Goal: Obtain resource: Obtain resource

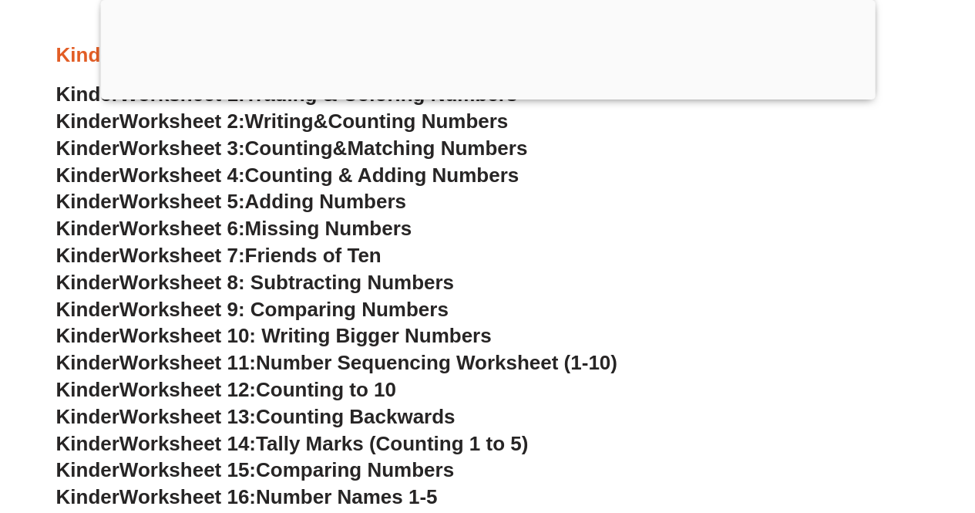
click at [352, 281] on span "Worksheet 8: Subtracting Numbers" at bounding box center [287, 282] width 335 height 23
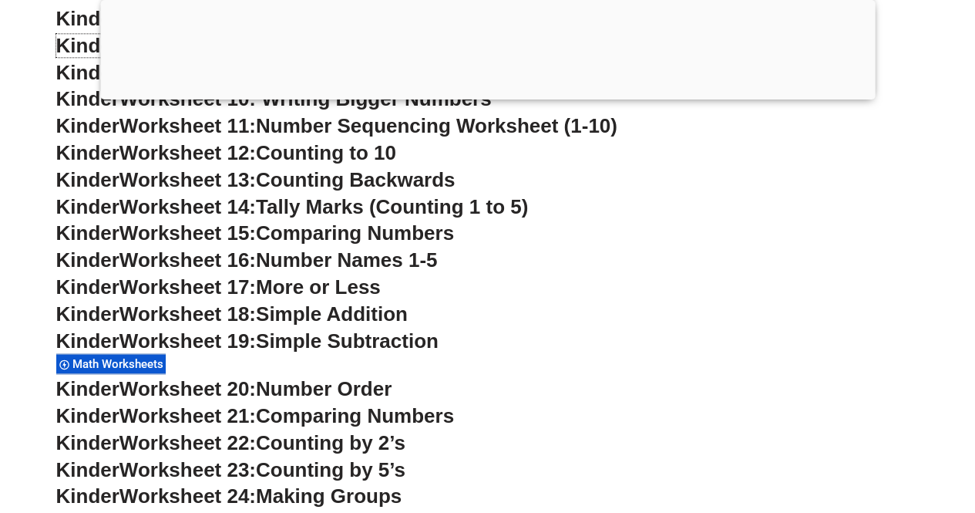
scroll to position [885, 0]
click at [392, 338] on span "Simple Subtraction" at bounding box center [347, 339] width 183 height 23
click at [358, 336] on span "Simple Subtraction" at bounding box center [347, 339] width 183 height 23
click at [571, 444] on h3 "Kinder Worksheet 22: Counting by 2’s" at bounding box center [488, 442] width 864 height 26
click at [115, 366] on span "Math Worksheets" at bounding box center [120, 363] width 96 height 14
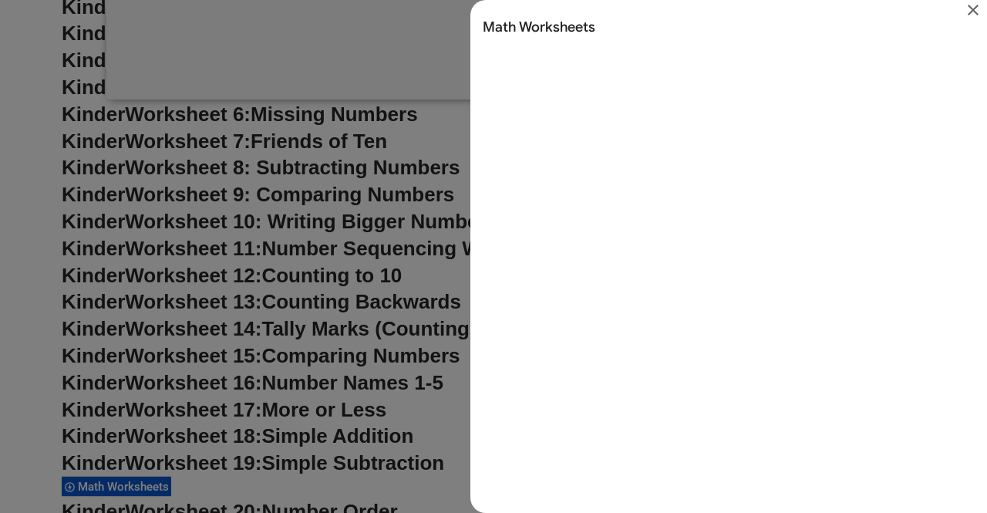
scroll to position [0, 0]
click at [974, 10] on icon "Close" at bounding box center [973, 10] width 11 height 11
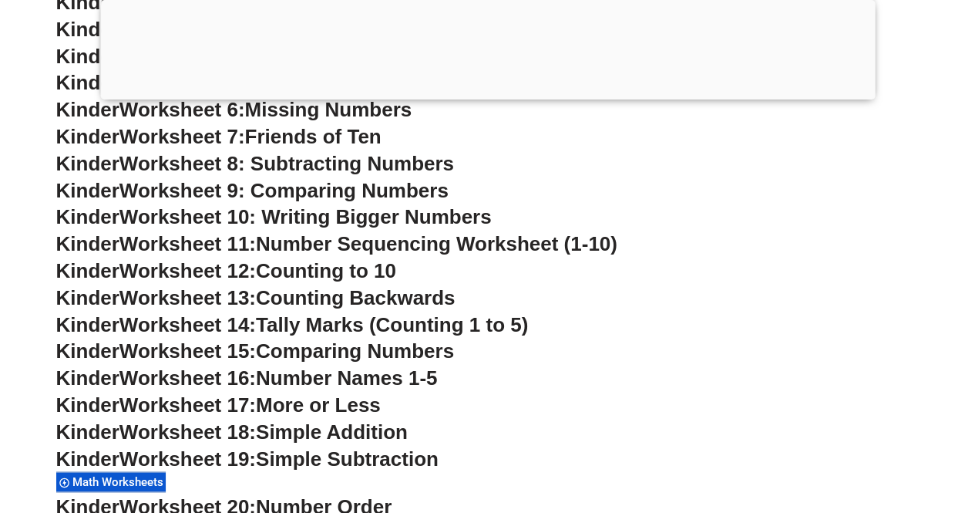
click at [408, 470] on h3 "Kinder Worksheet 19: Simple Subtraction" at bounding box center [488, 459] width 864 height 26
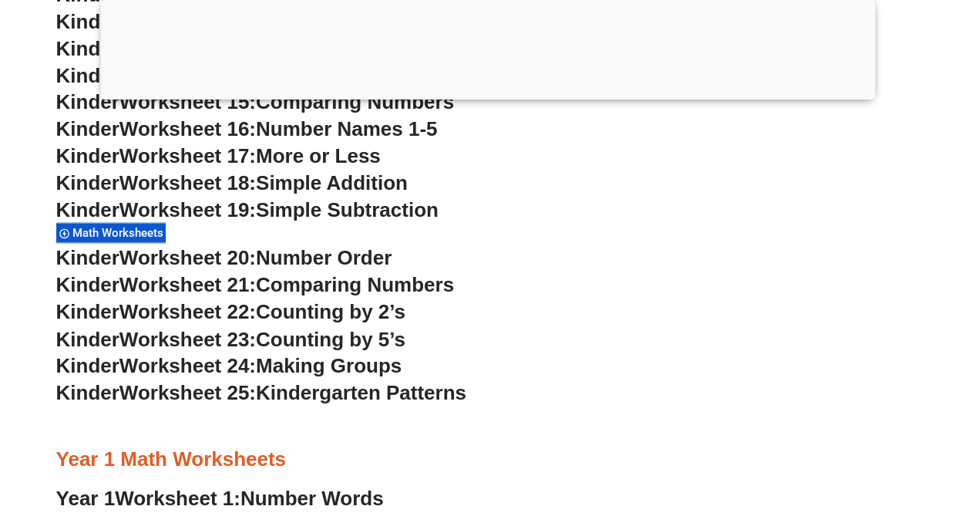
click at [408, 470] on h3 "Year 1 Math Worksheets" at bounding box center [488, 459] width 864 height 26
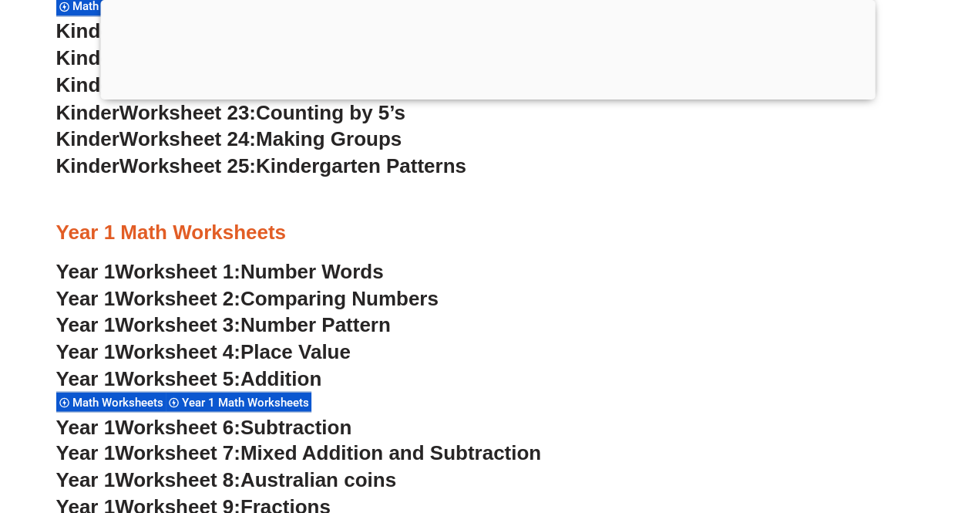
scroll to position [1446, 0]
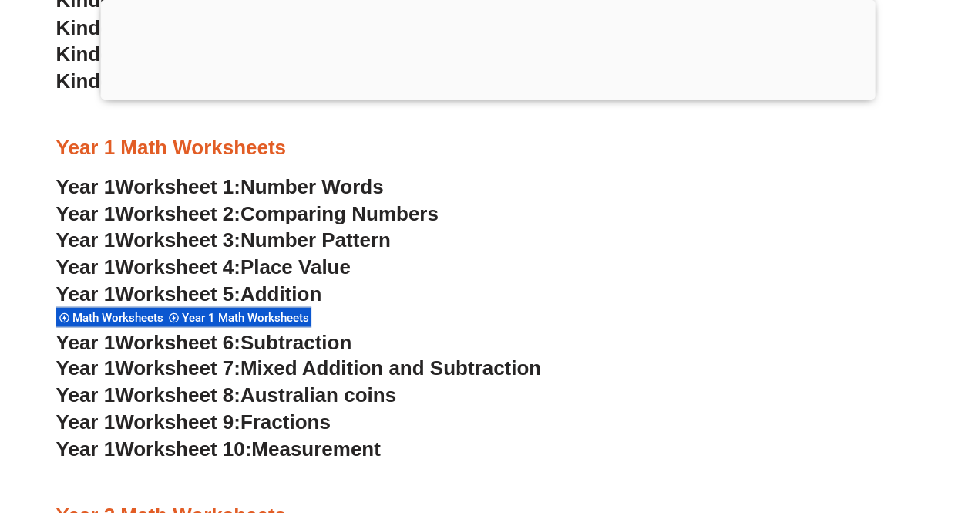
click at [299, 348] on span "Subtraction" at bounding box center [296, 341] width 111 height 23
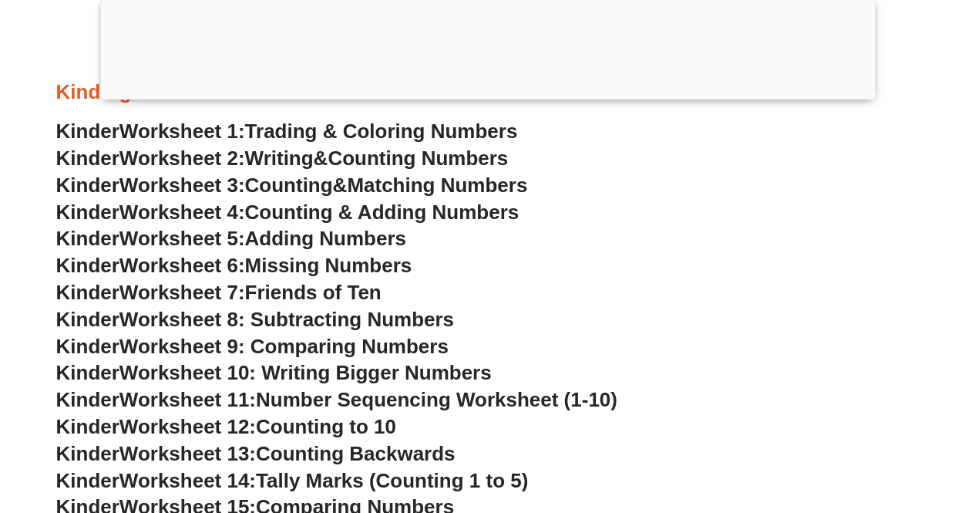
scroll to position [710, 0]
